Goal: Complete application form: Complete application form

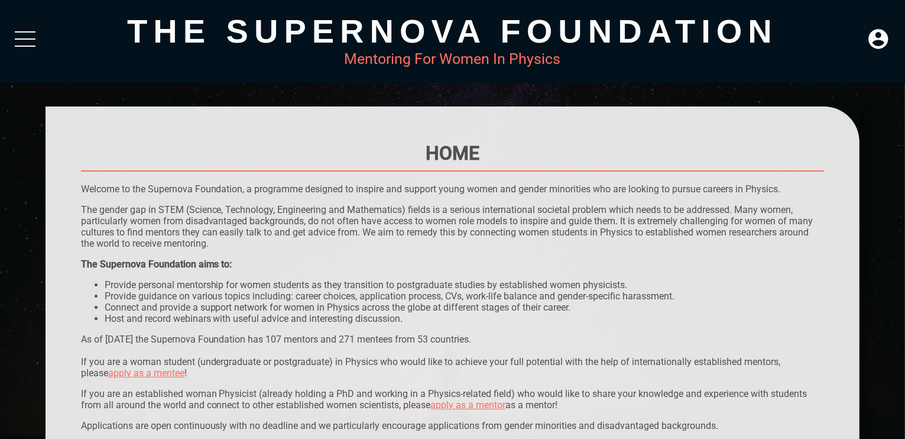
click at [20, 34] on div at bounding box center [25, 41] width 21 height 21
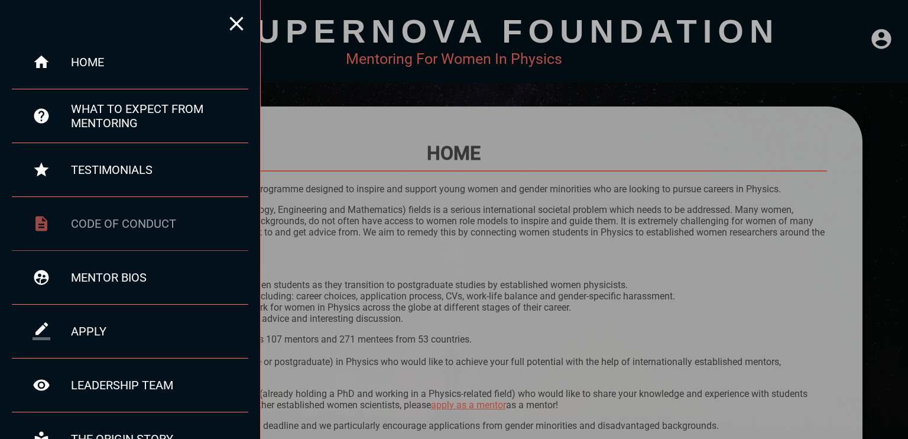
click at [147, 224] on div "code of conduct" at bounding box center [159, 223] width 177 height 14
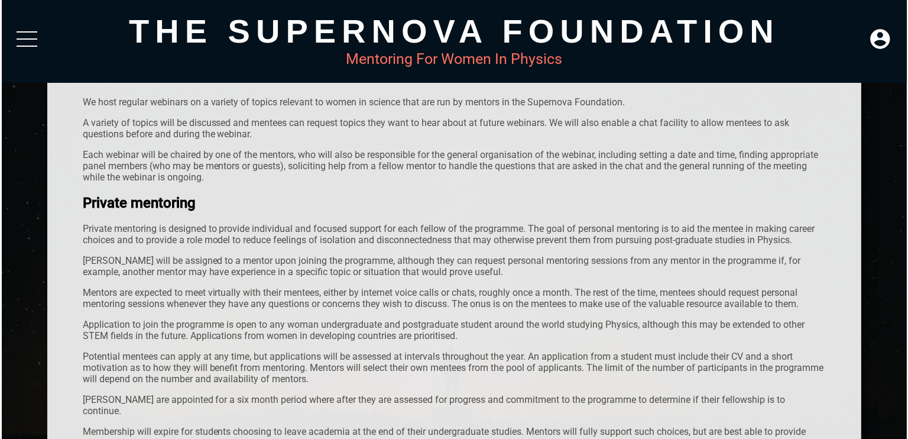
scroll to position [69, 0]
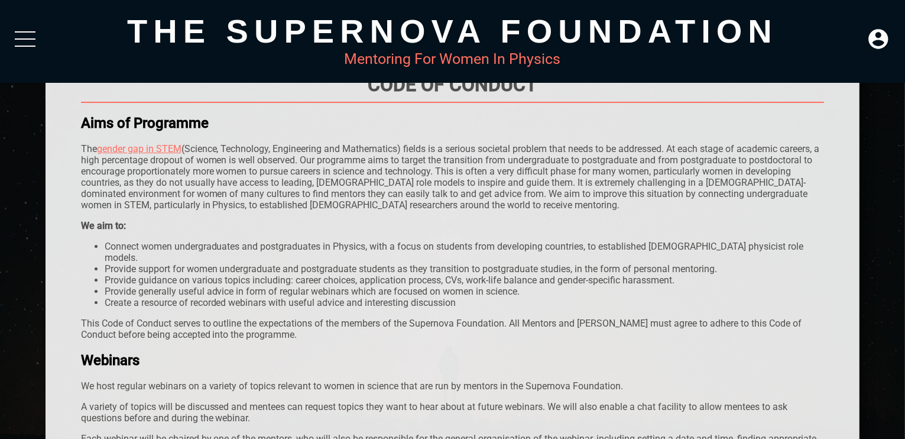
click at [33, 35] on div at bounding box center [25, 41] width 21 height 21
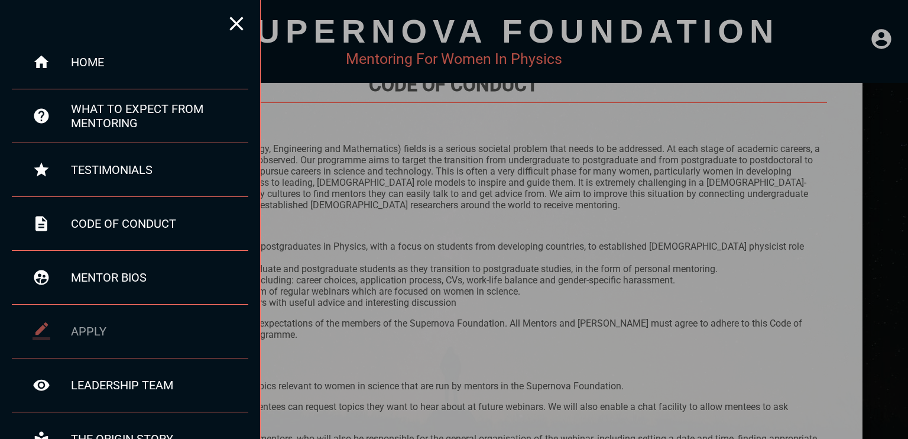
click at [105, 319] on div "apply" at bounding box center [130, 332] width 237 height 54
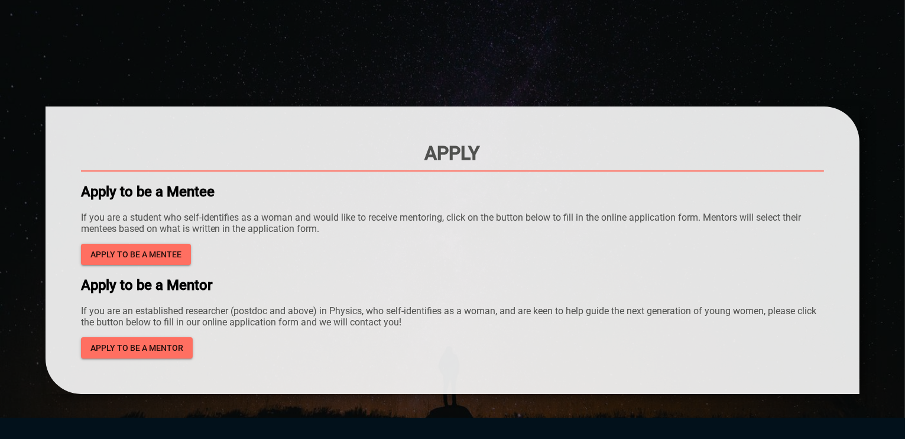
scroll to position [30, 0]
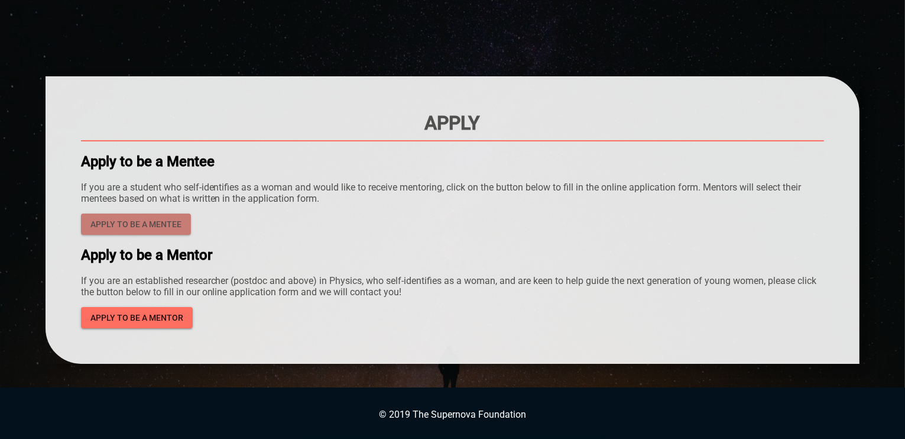
click at [129, 218] on span "Apply to be a mentee" at bounding box center [135, 224] width 91 height 15
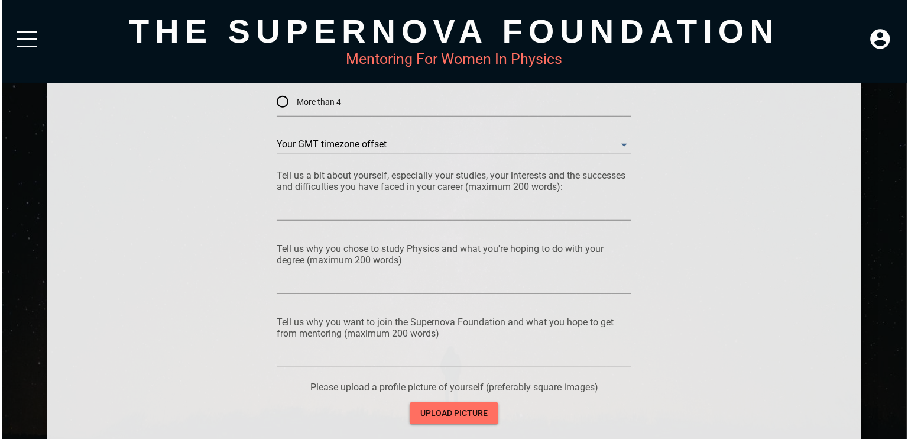
scroll to position [1092, 0]
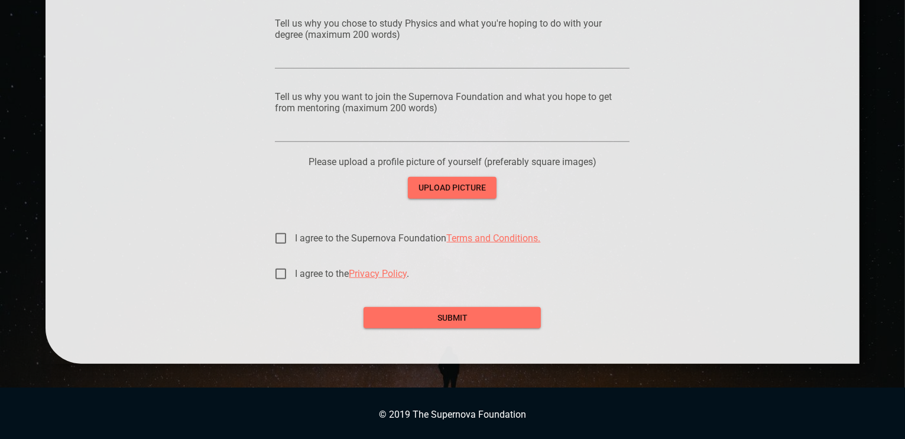
click at [523, 241] on link "Terms and Conditions." at bounding box center [493, 237] width 94 height 11
click at [393, 272] on span "Privacy Policy" at bounding box center [378, 273] width 58 height 11
click at [295, 272] on input "I agree to the Privacy Policy ." at bounding box center [281, 274] width 28 height 28
checkbox input "true"
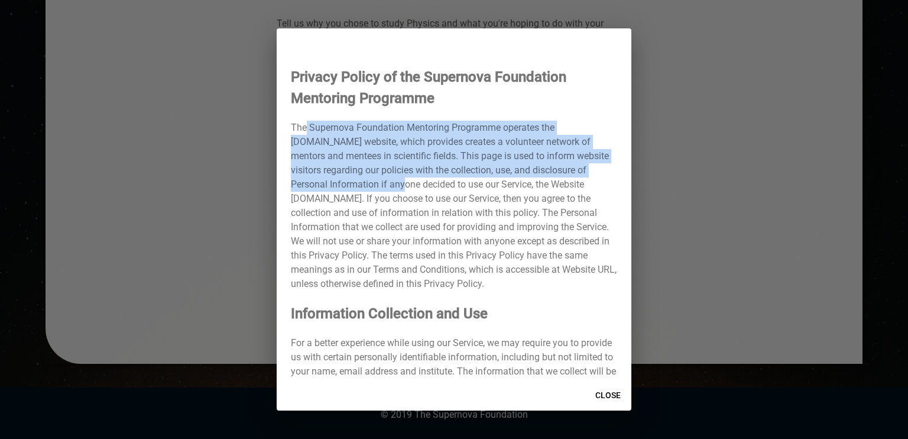
drag, startPoint x: 294, startPoint y: 127, endPoint x: 396, endPoint y: 191, distance: 120.1
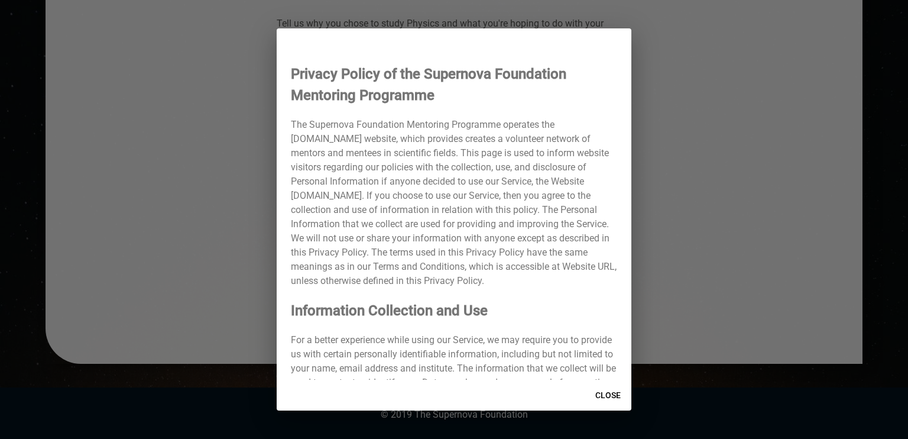
scroll to position [1, 0]
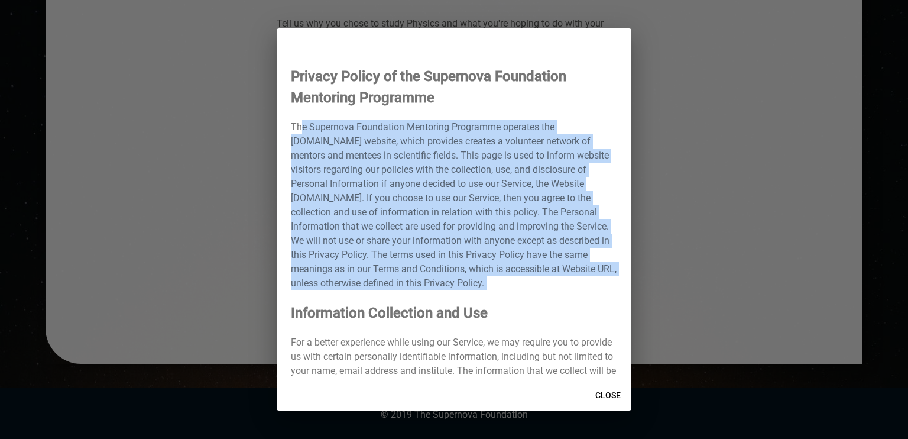
drag, startPoint x: 290, startPoint y: 125, endPoint x: 595, endPoint y: 290, distance: 347.1
click at [595, 290] on div "Privacy Policy of the Supernova Foundation Mentoring Programme The Supernova Fo…" at bounding box center [454, 216] width 355 height 325
